Goal: Task Accomplishment & Management: Use online tool/utility

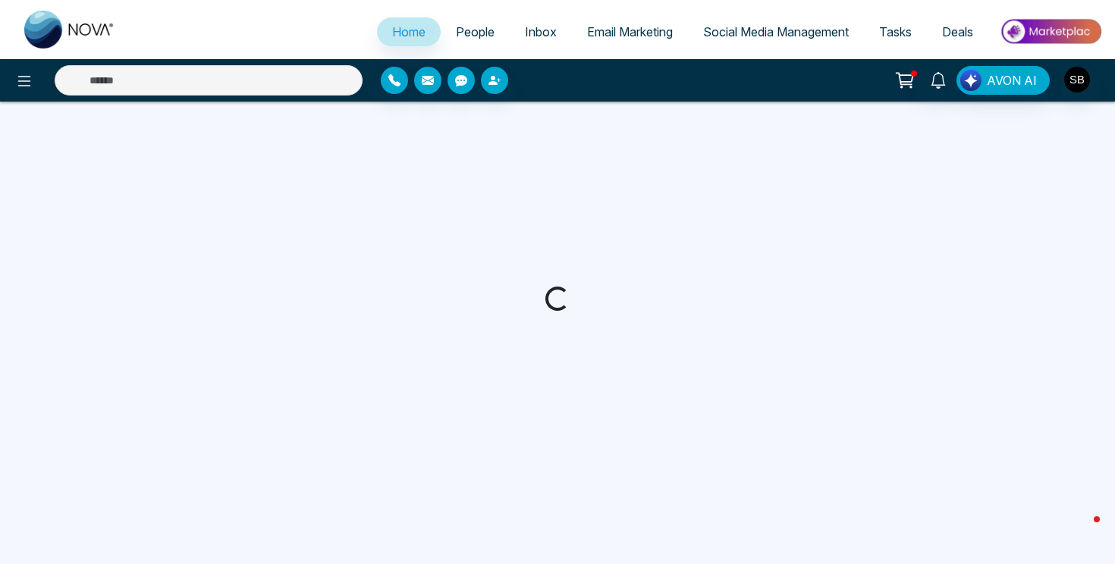
select select "*"
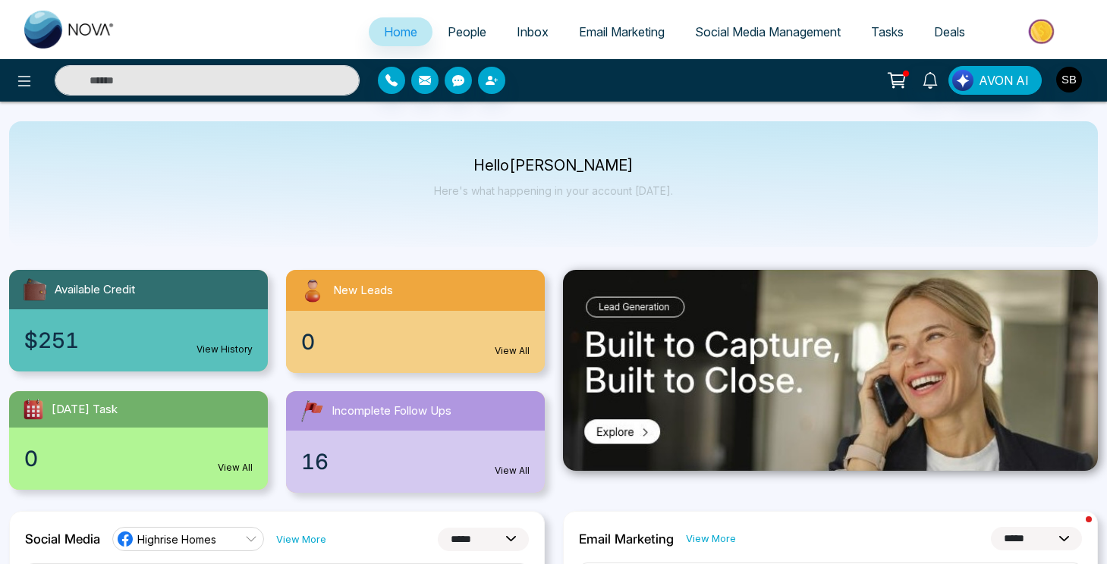
click at [458, 42] on link "People" at bounding box center [466, 31] width 69 height 29
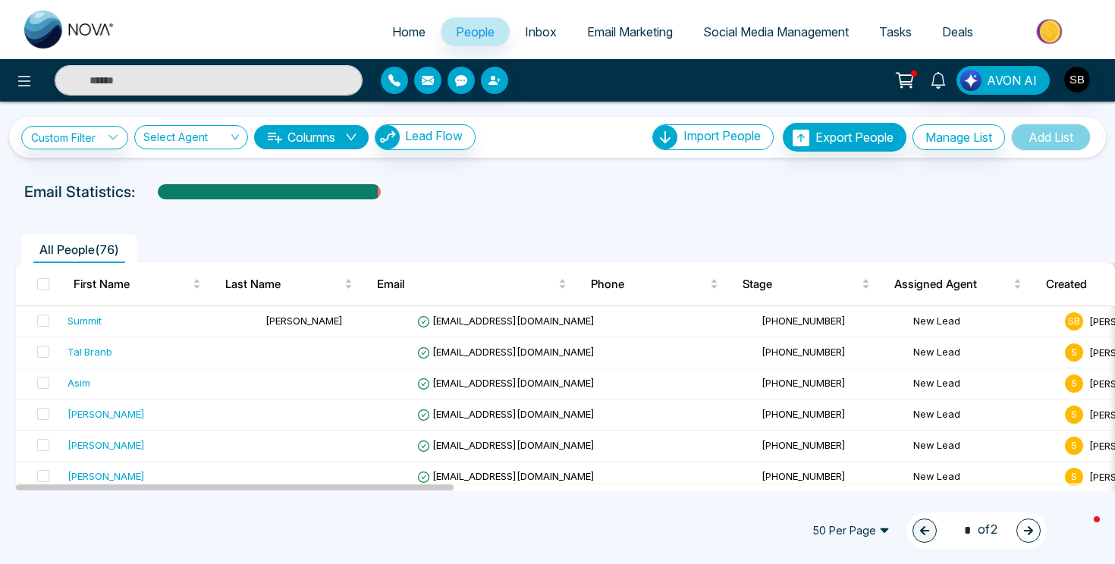
click at [653, 39] on link "Email Marketing" at bounding box center [630, 31] width 116 height 29
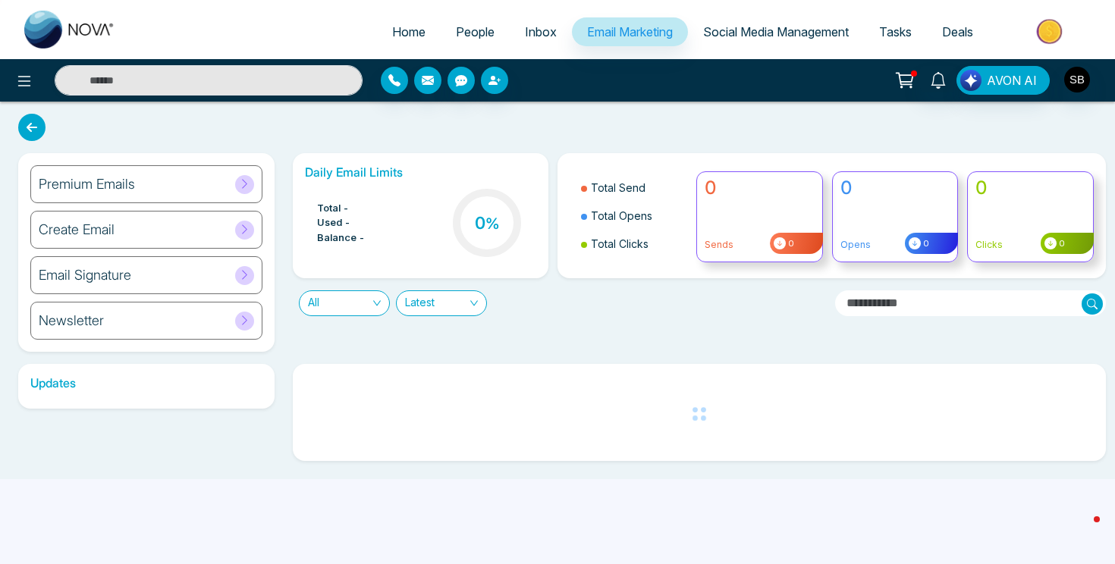
click at [727, 29] on span "Social Media Management" at bounding box center [776, 31] width 146 height 15
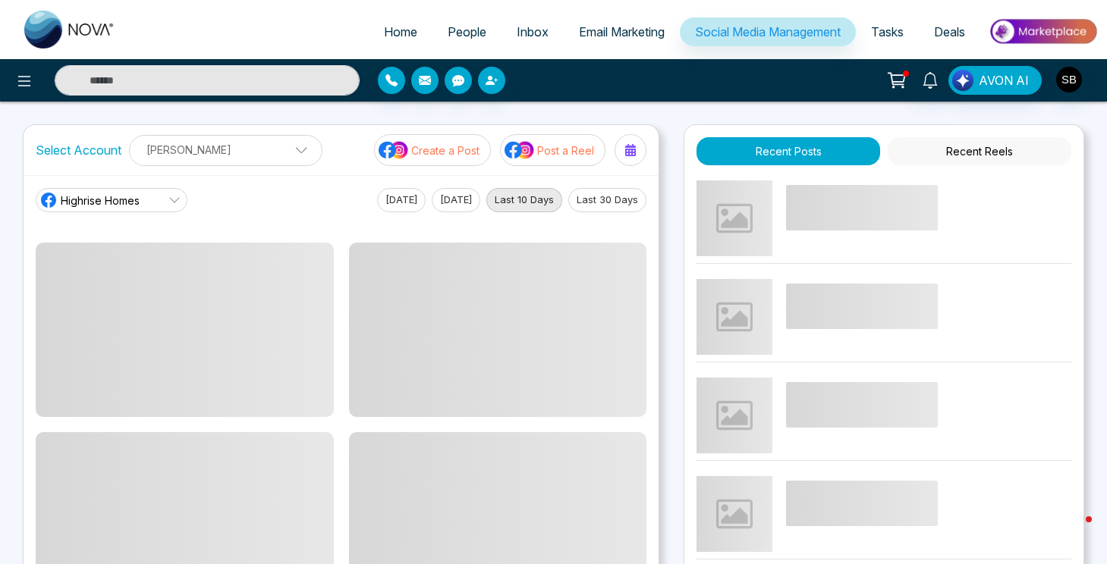
click at [459, 161] on button "Create a Post" at bounding box center [432, 150] width 117 height 32
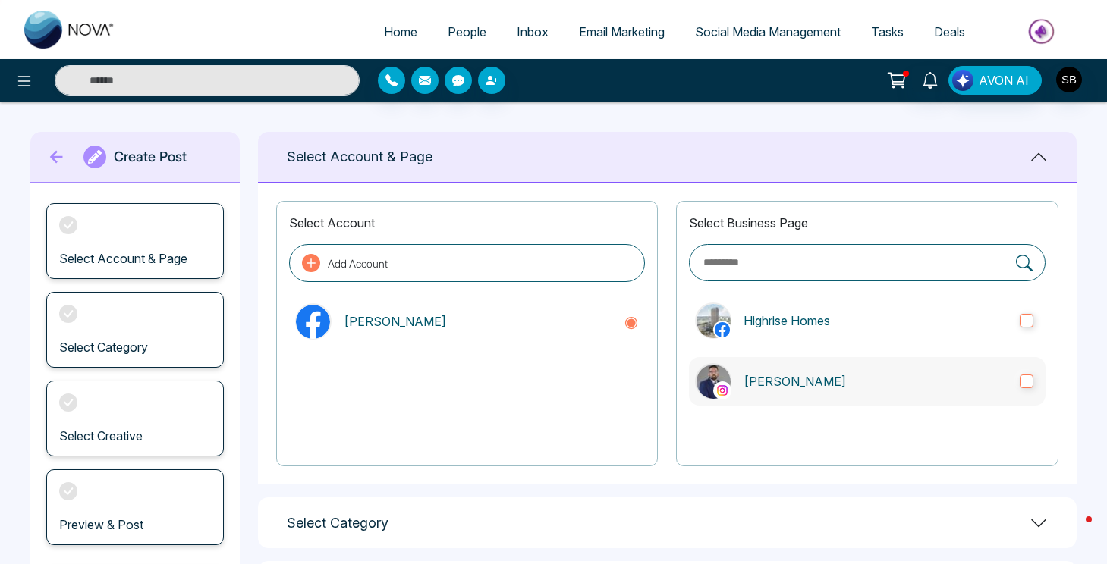
click at [744, 360] on label "[PERSON_NAME]" at bounding box center [867, 381] width 357 height 49
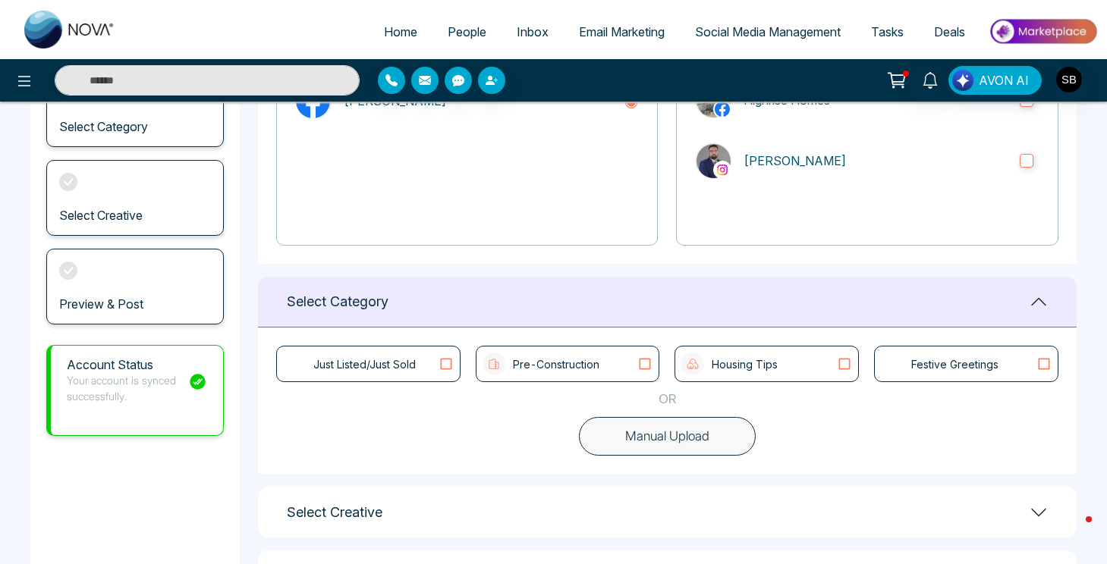
scroll to position [286, 0]
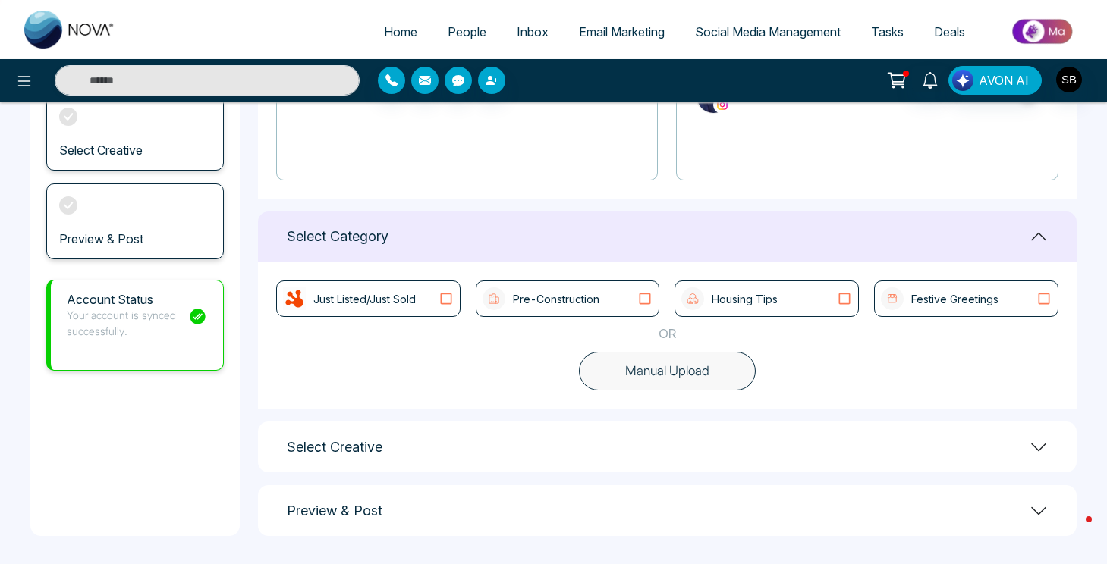
click at [565, 455] on div "Select Creative" at bounding box center [667, 447] width 818 height 51
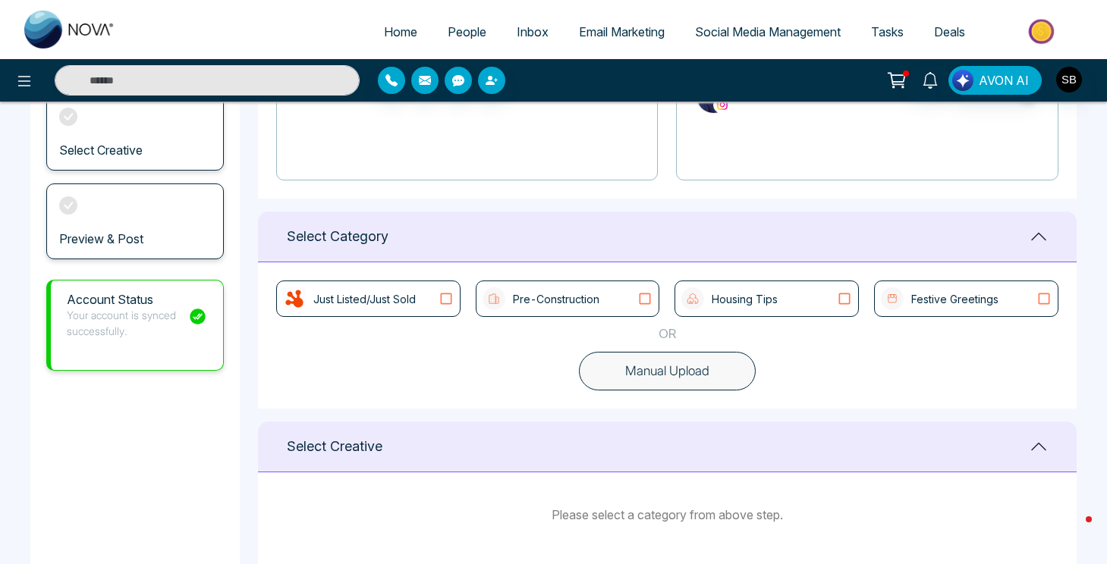
scroll to position [383, 0]
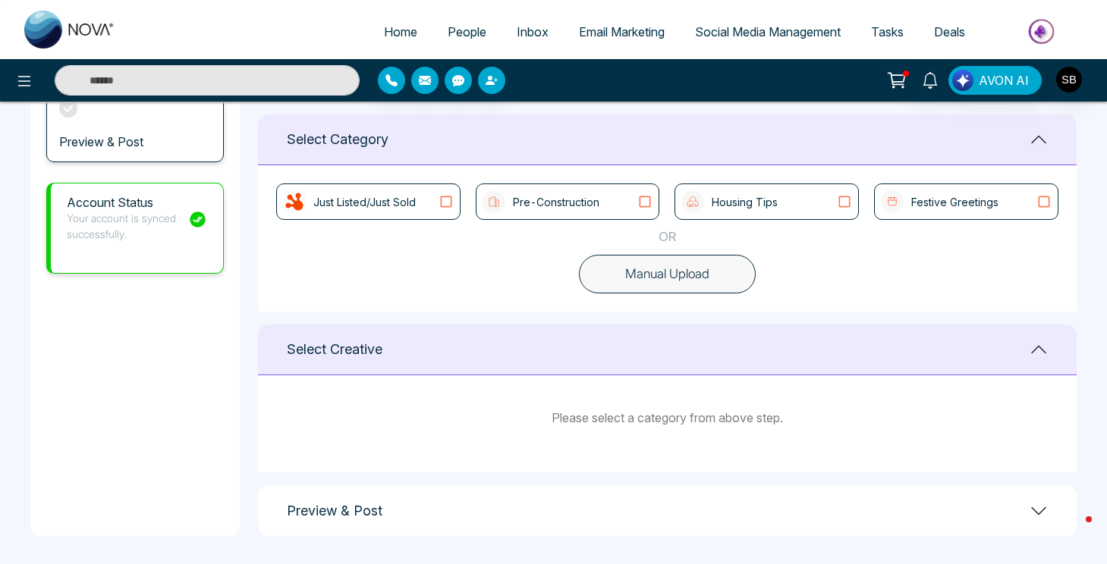
click at [605, 193] on div "Pre-Construction" at bounding box center [567, 201] width 171 height 23
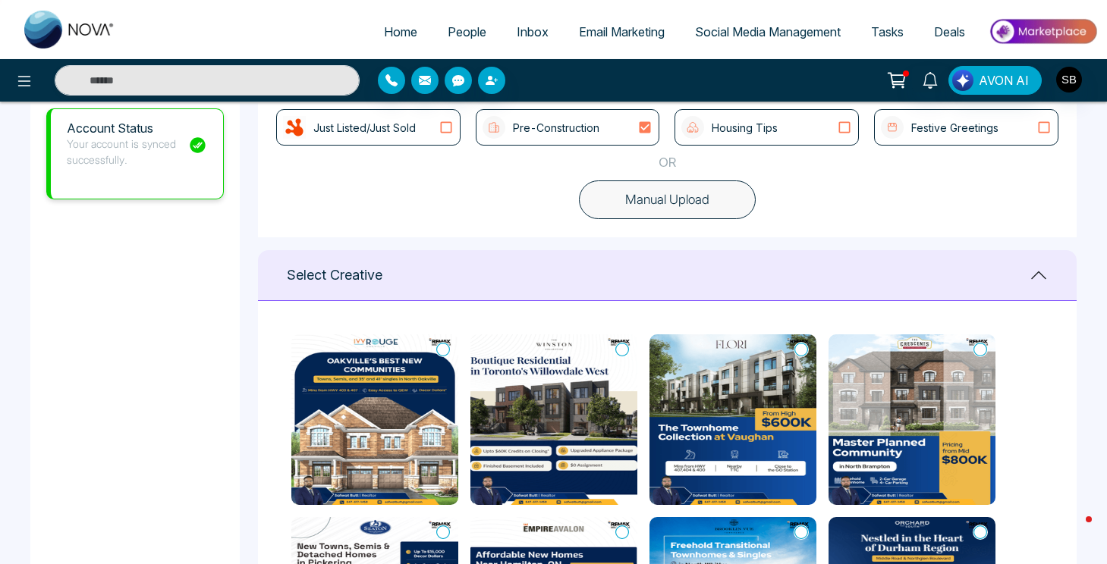
scroll to position [479, 0]
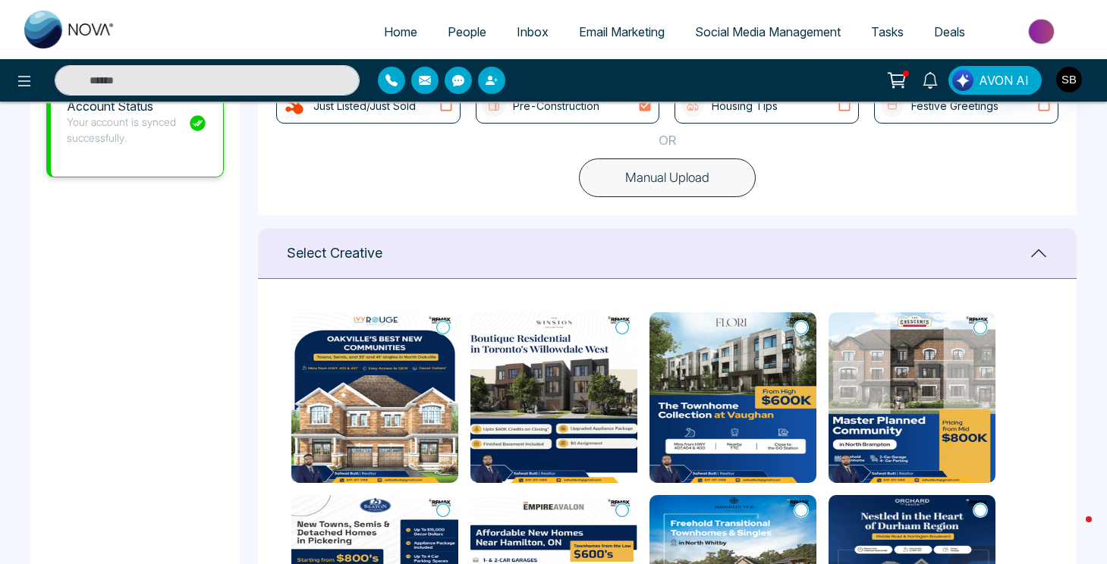
click at [408, 341] on img at bounding box center [374, 398] width 167 height 171
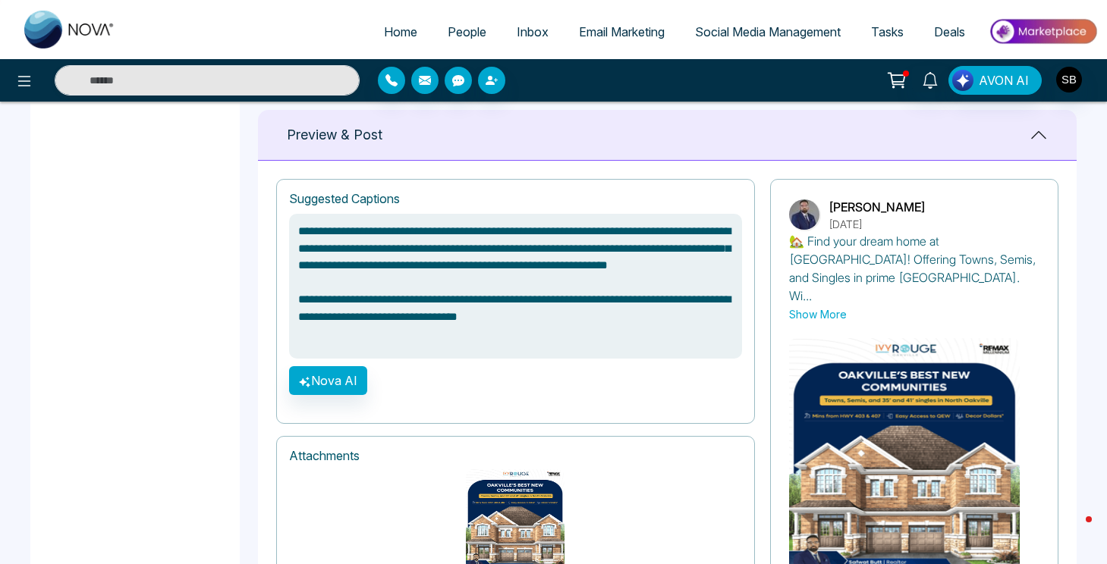
scroll to position [985, 0]
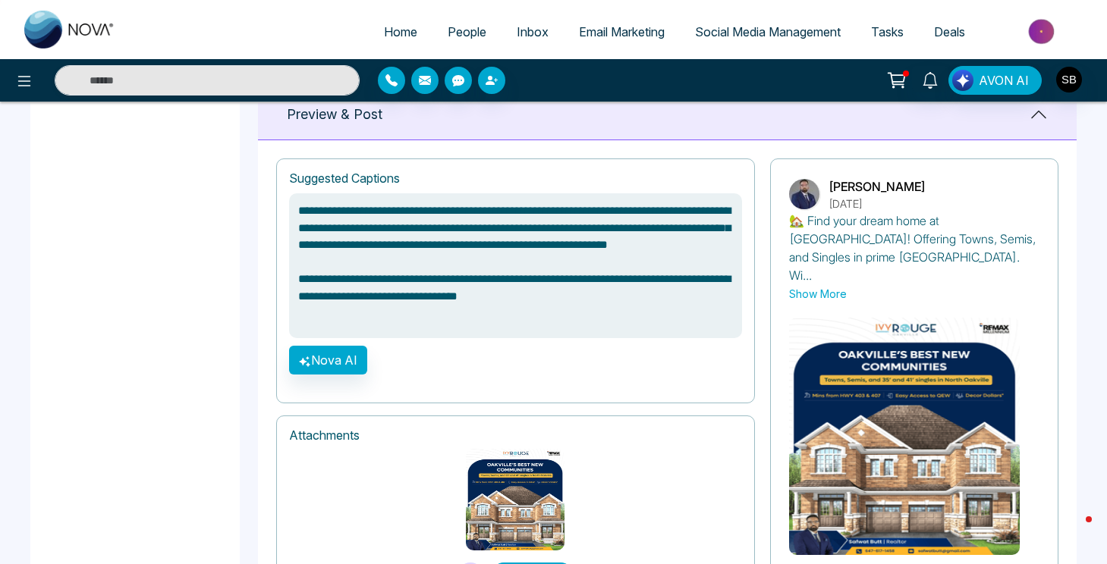
click at [681, 312] on textarea "**********" at bounding box center [515, 265] width 453 height 145
paste textarea "**********"
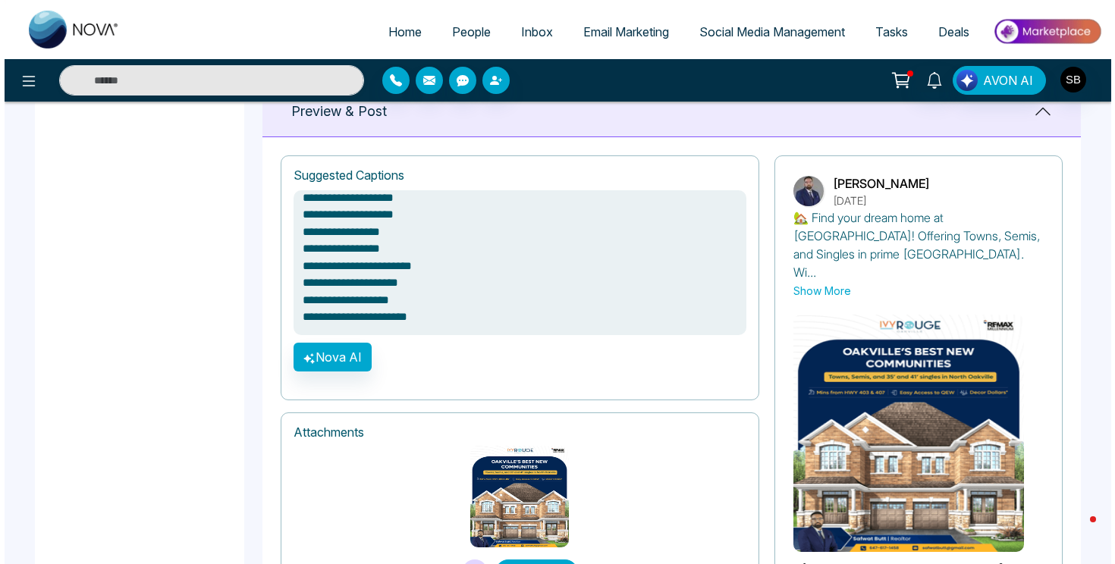
scroll to position [1053, 0]
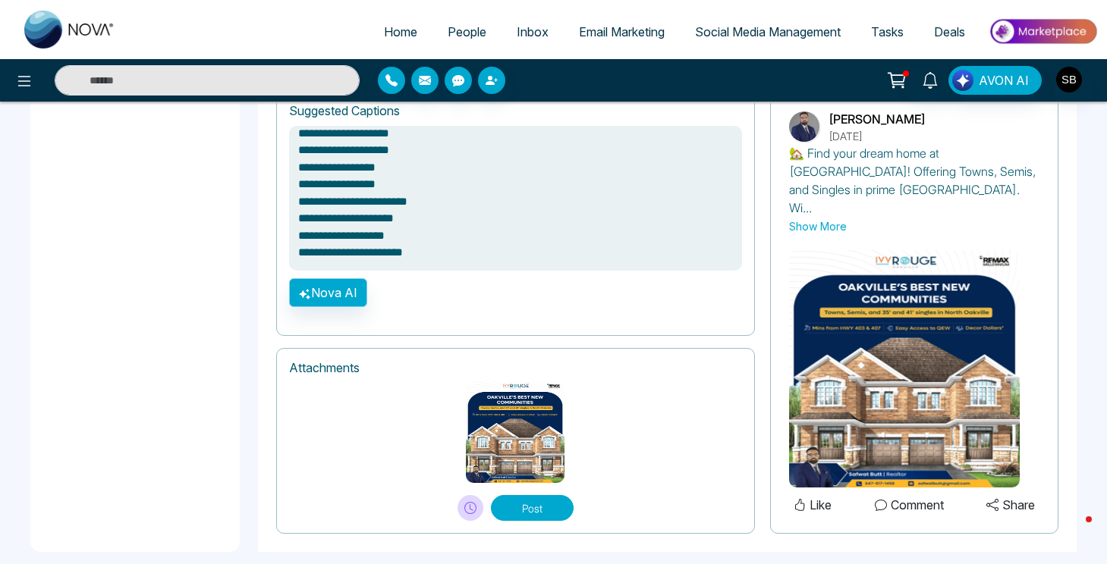
type textarea "**********"
click at [354, 290] on button "Nova AI" at bounding box center [328, 292] width 78 height 29
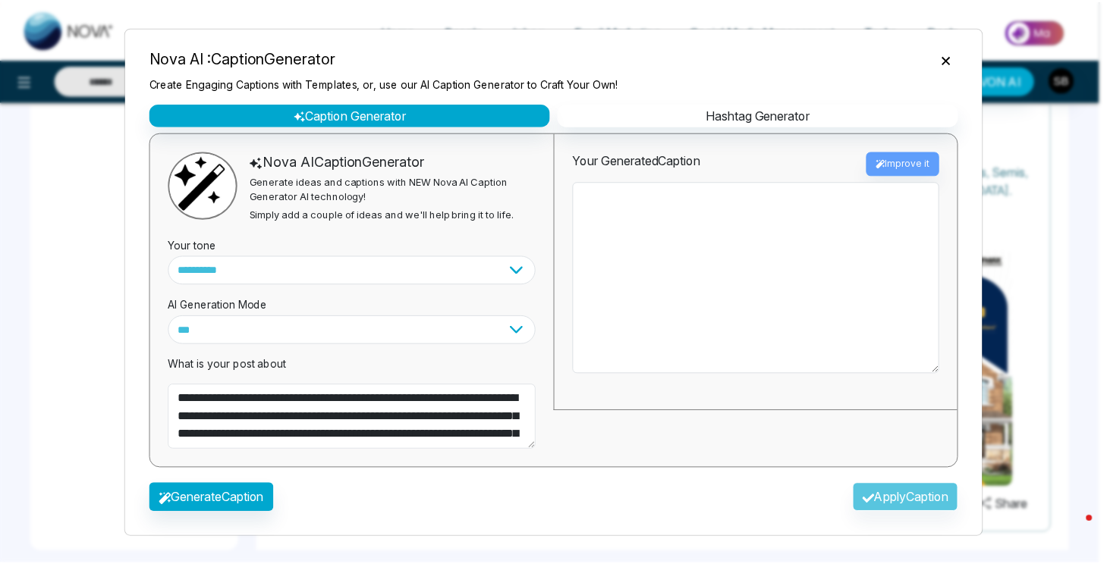
scroll to position [492, 0]
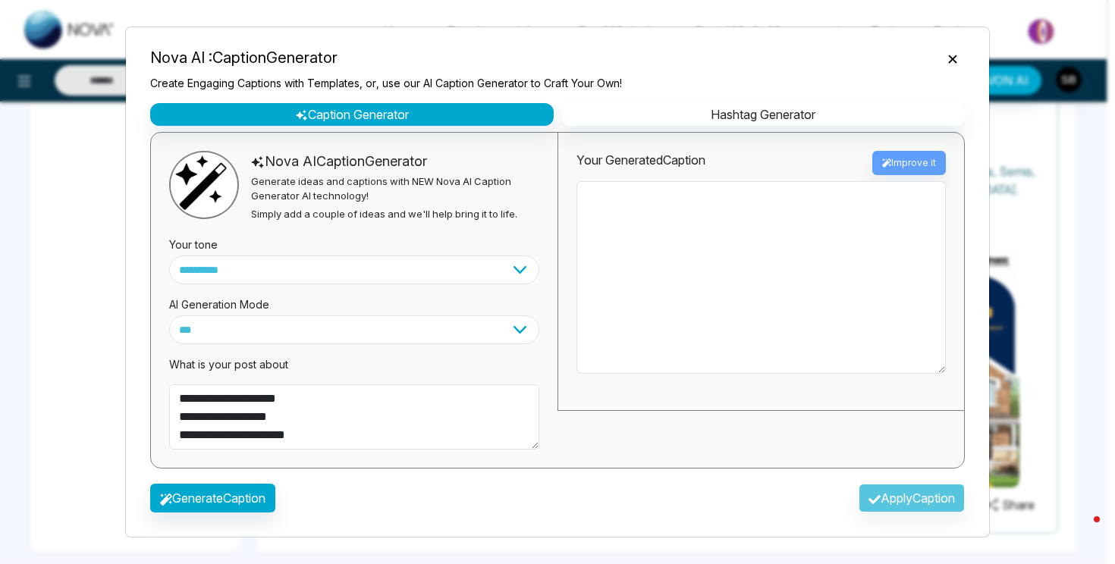
click at [965, 43] on div "Nova AI : Caption Generator Create Engaging Captions with Templates, or, use ou…" at bounding box center [557, 65] width 839 height 75
click at [959, 54] on icon "Close" at bounding box center [952, 59] width 15 height 15
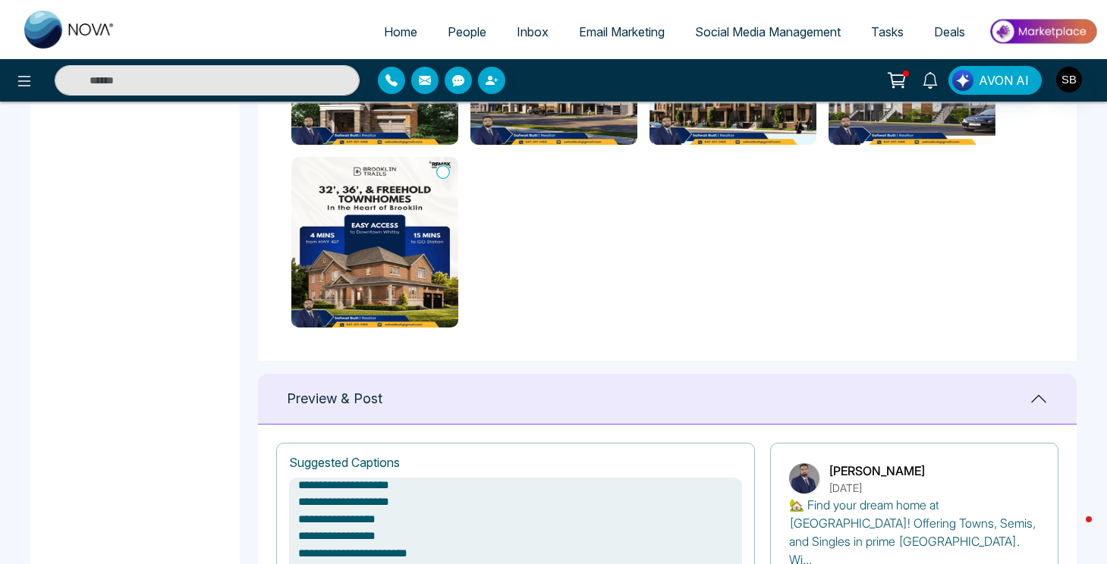
scroll to position [1053, 0]
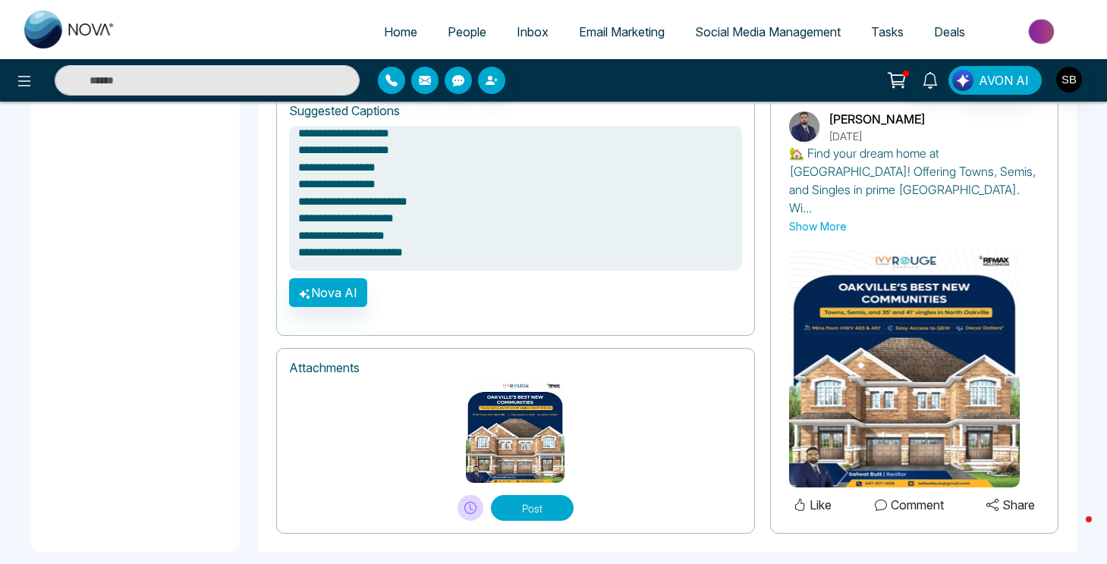
click at [525, 495] on button "Post" at bounding box center [532, 508] width 83 height 26
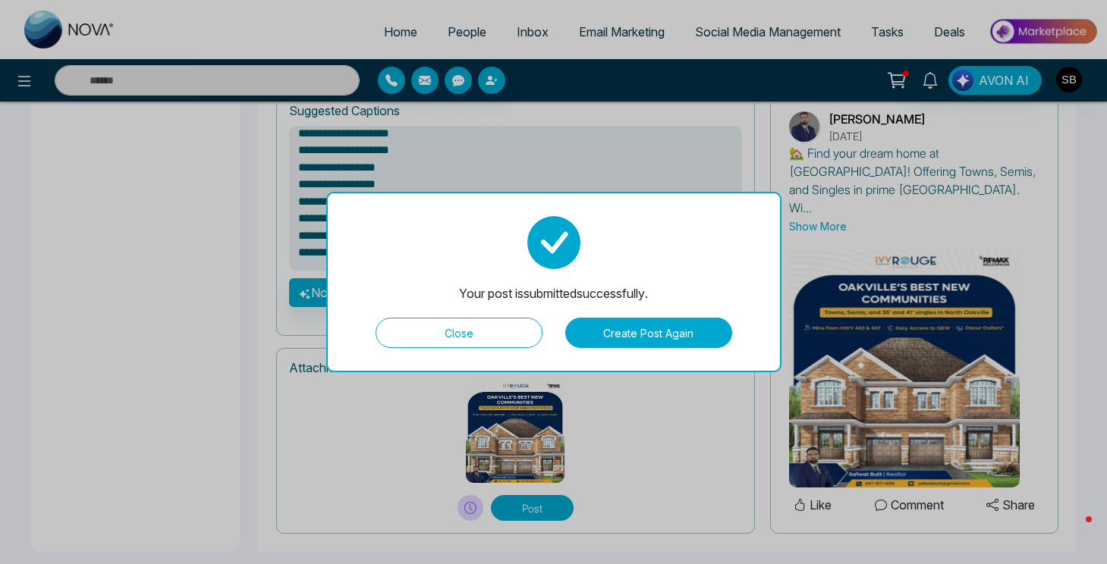
click at [485, 325] on button "Close" at bounding box center [458, 333] width 167 height 30
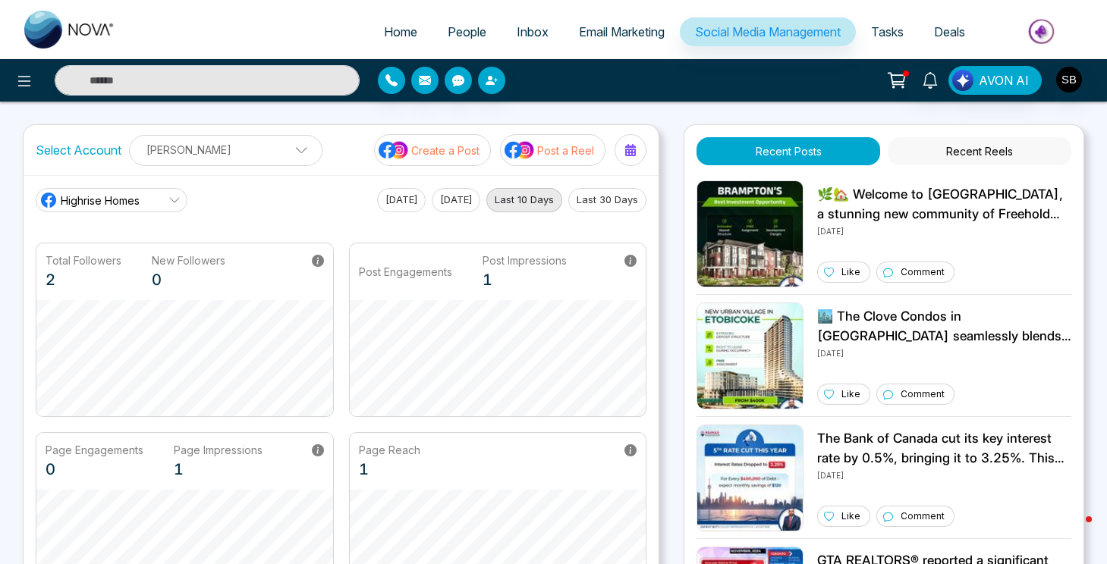
click at [542, 156] on p "Post a Reel" at bounding box center [565, 151] width 57 height 16
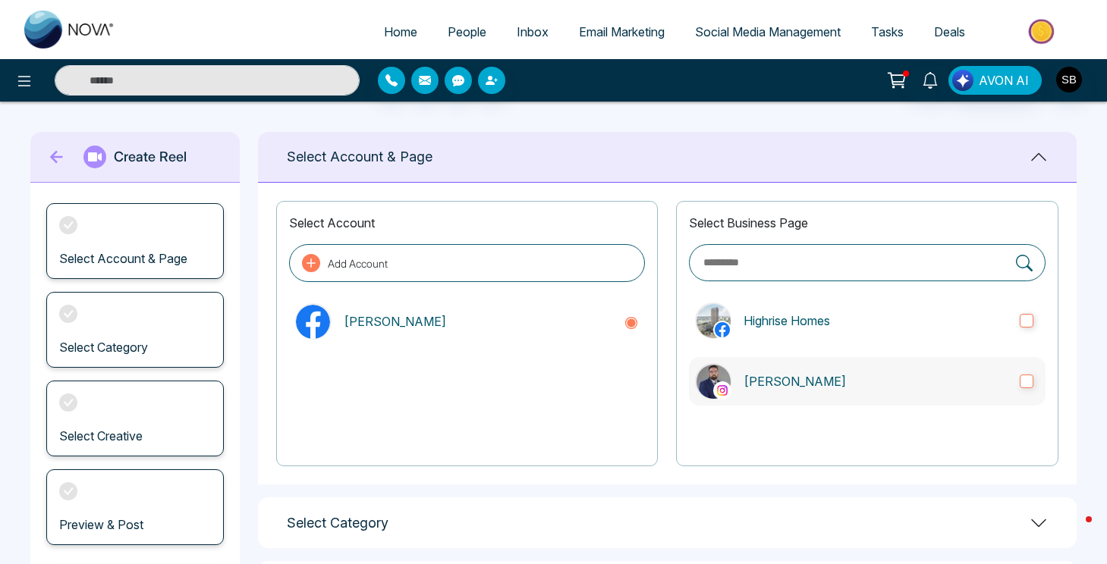
click at [802, 385] on p "[PERSON_NAME]" at bounding box center [875, 381] width 264 height 18
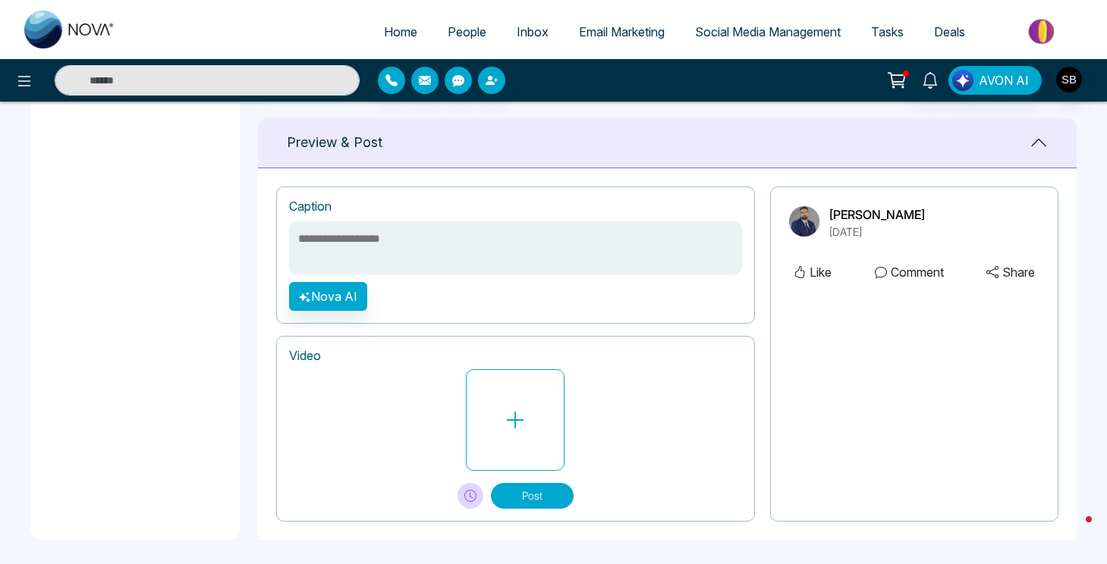
scroll to position [379, 0]
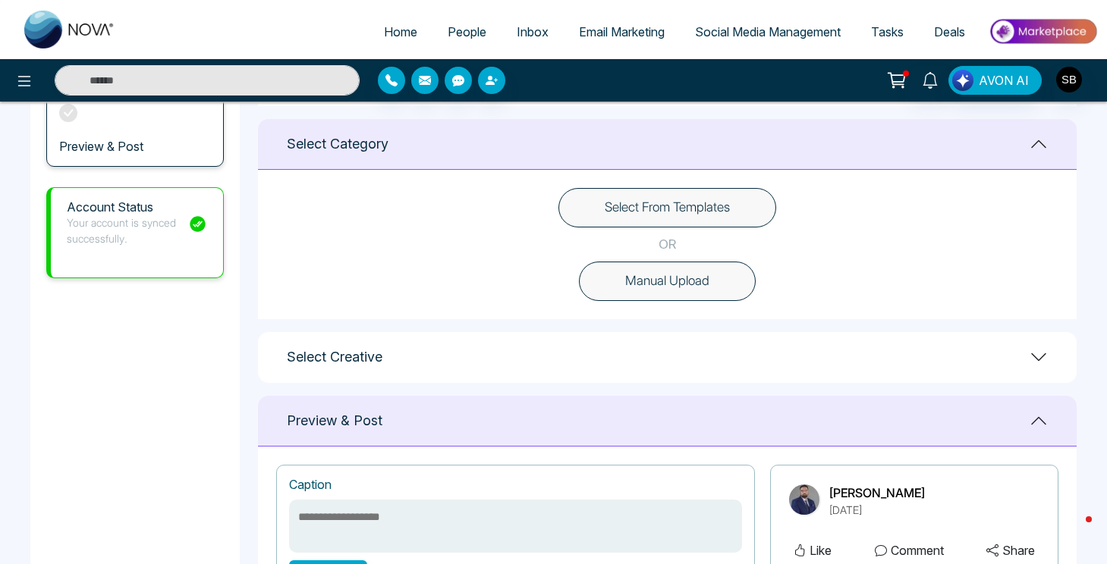
click at [632, 198] on button "Select From Templates" at bounding box center [667, 207] width 218 height 39
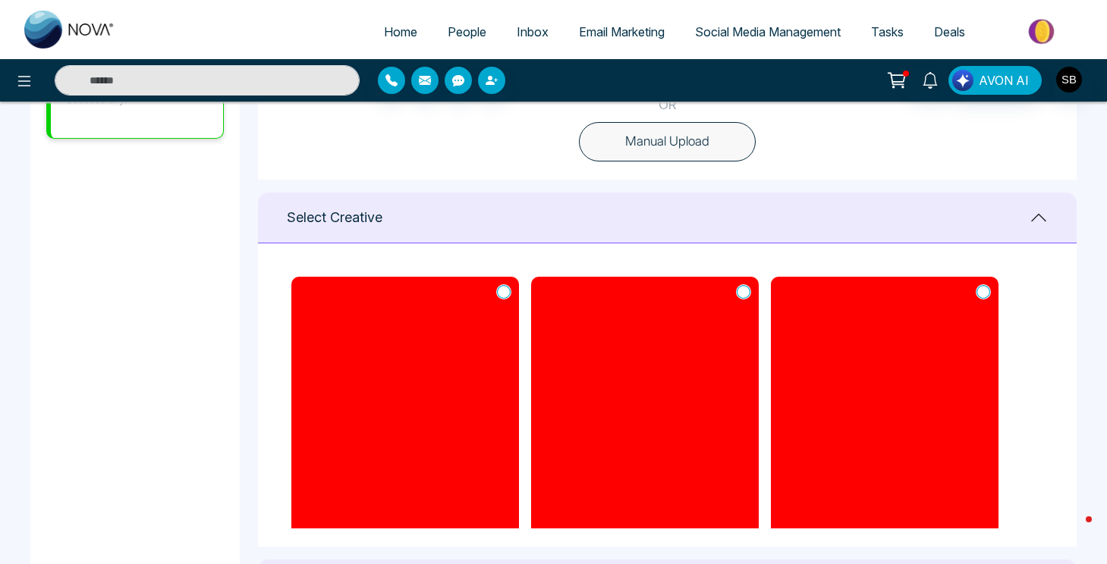
scroll to position [0, 0]
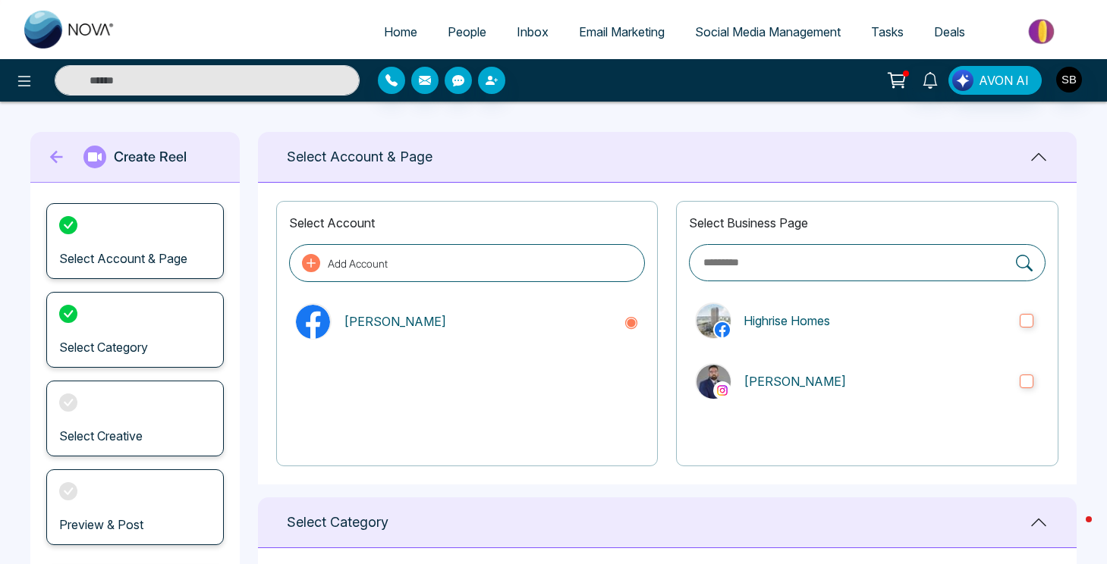
click at [58, 169] on icon at bounding box center [57, 157] width 23 height 30
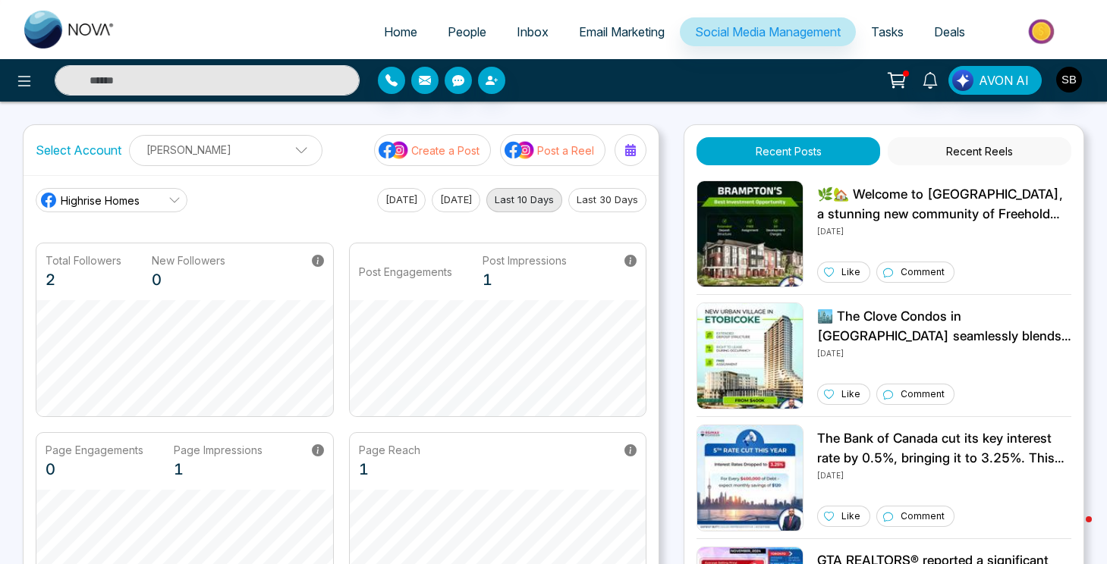
click at [616, 36] on span "Email Marketing" at bounding box center [622, 31] width 86 height 15
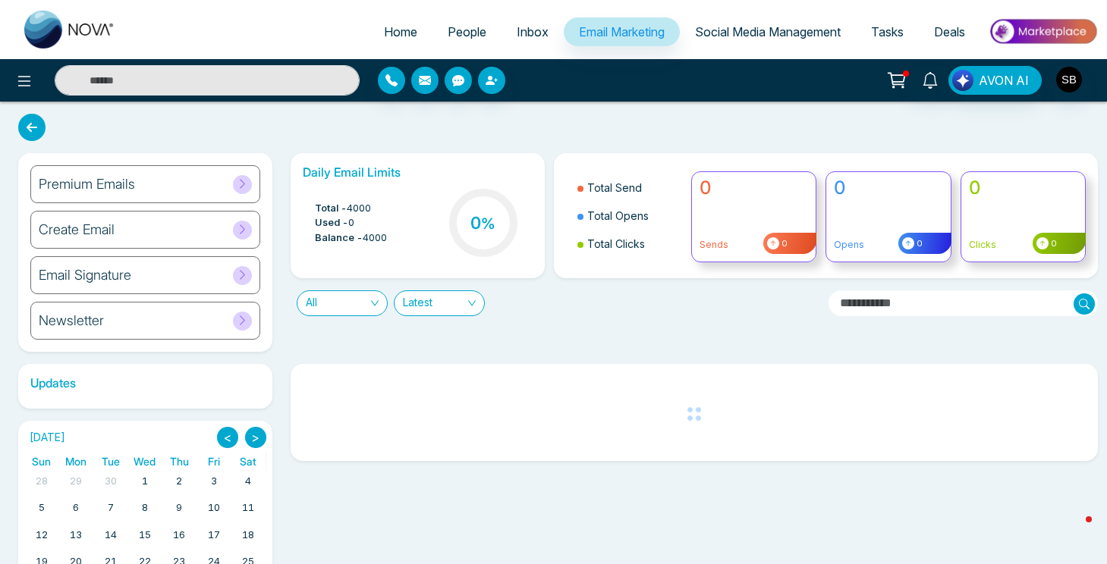
click at [158, 194] on div "Premium Emails" at bounding box center [145, 184] width 230 height 38
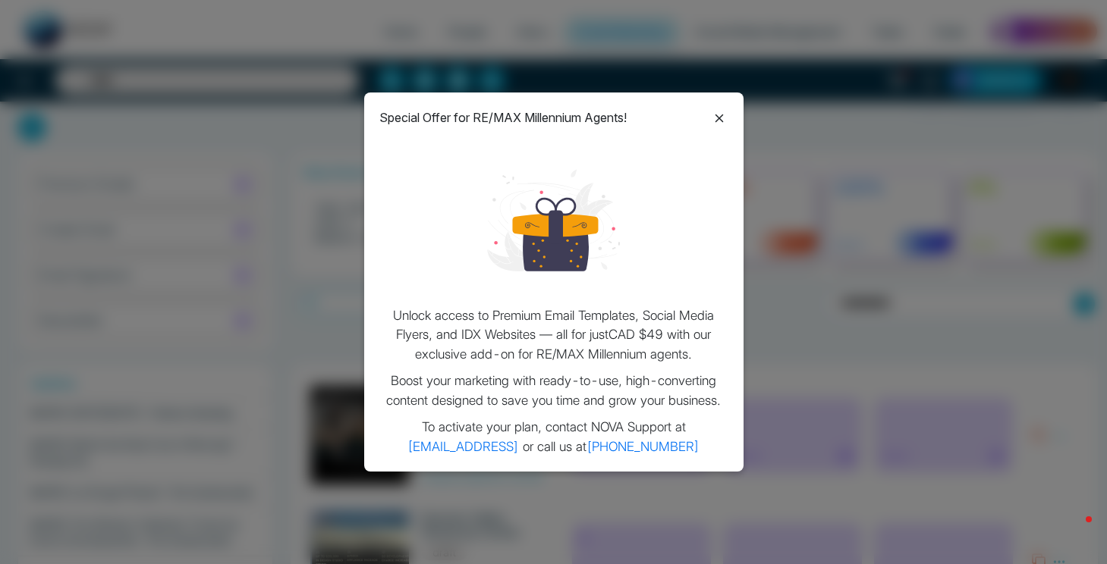
click at [718, 118] on icon at bounding box center [719, 118] width 18 height 18
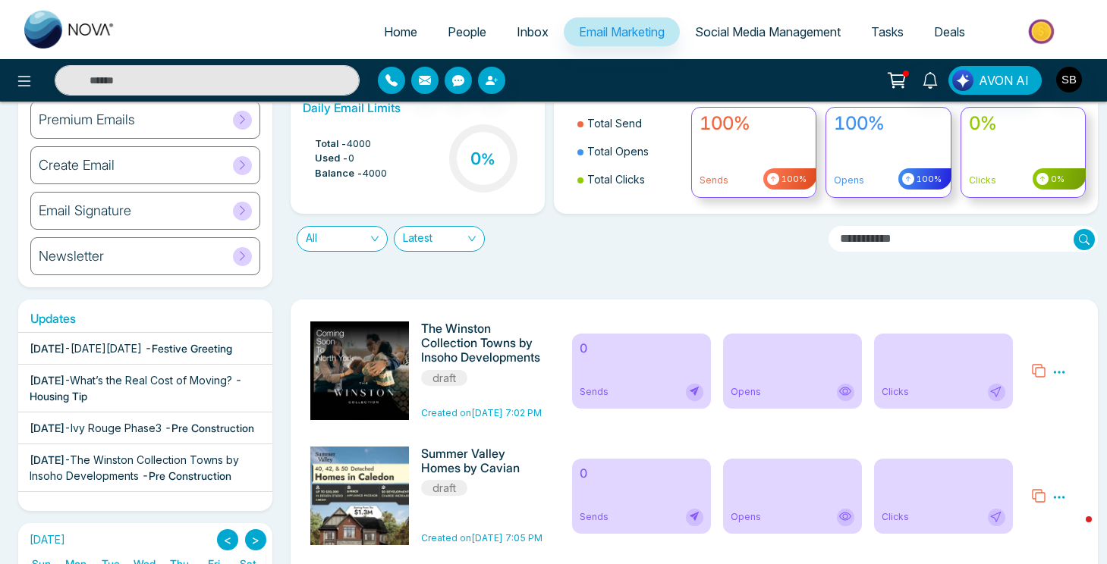
scroll to position [37, 0]
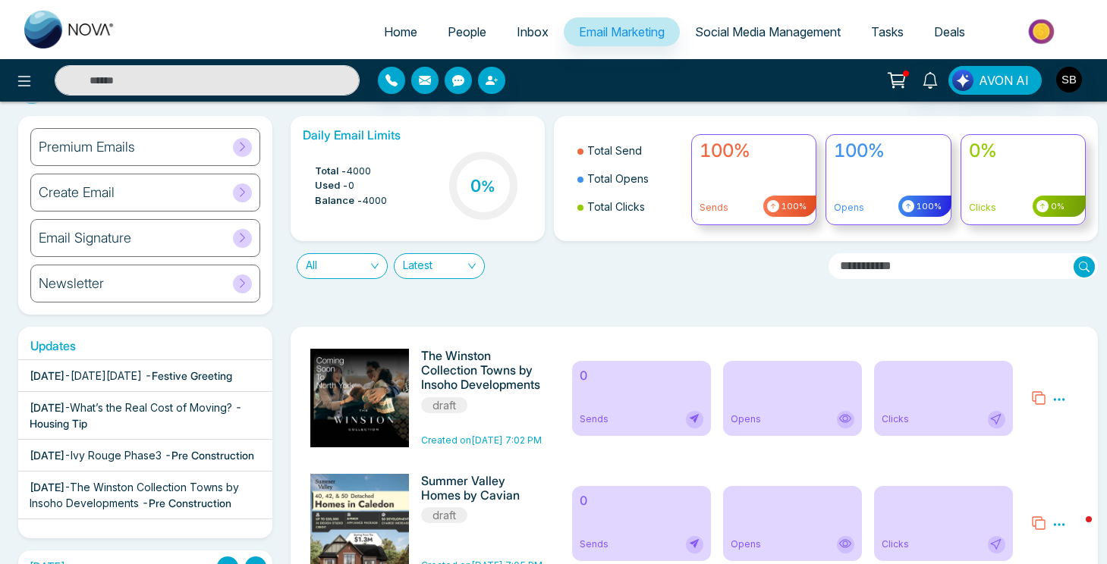
click at [137, 195] on div "Create Email" at bounding box center [145, 193] width 230 height 38
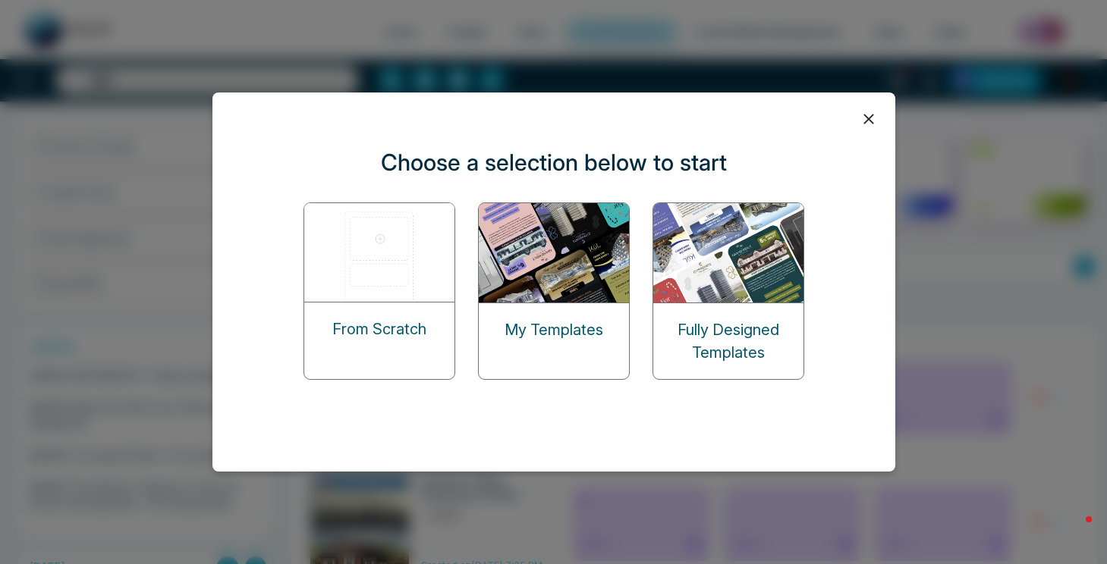
click at [875, 115] on icon at bounding box center [868, 119] width 23 height 23
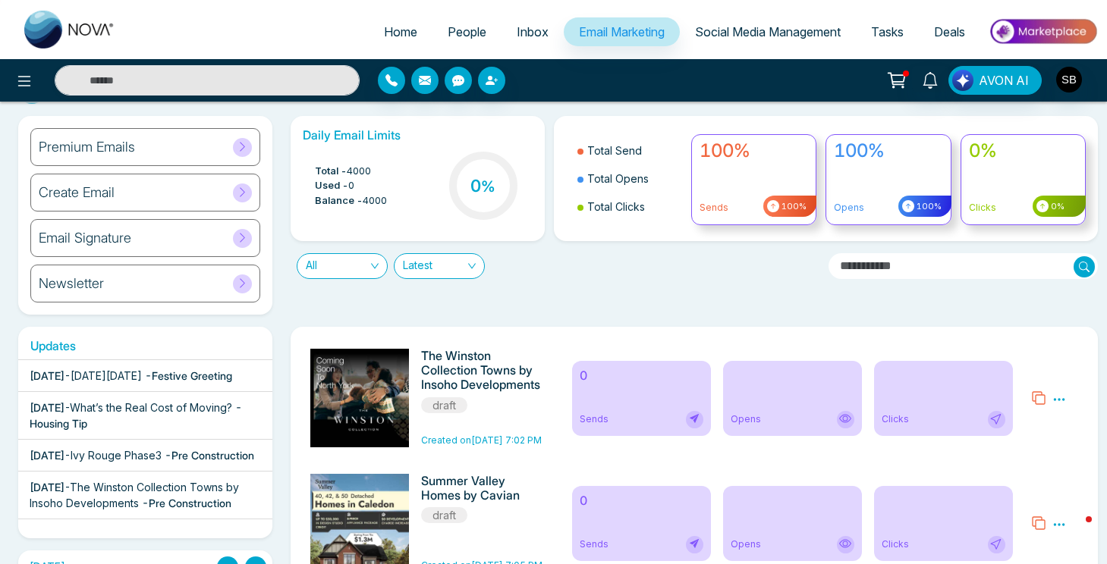
click at [174, 138] on div "Premium Emails" at bounding box center [145, 147] width 230 height 38
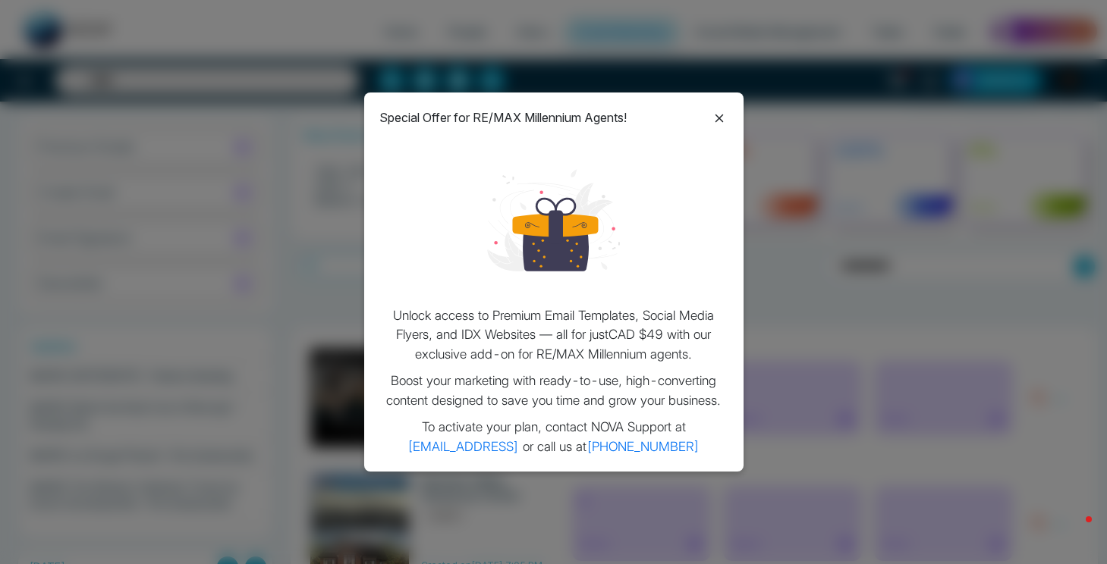
click at [720, 115] on icon at bounding box center [719, 118] width 18 height 18
